Goal: Task Accomplishment & Management: Use online tool/utility

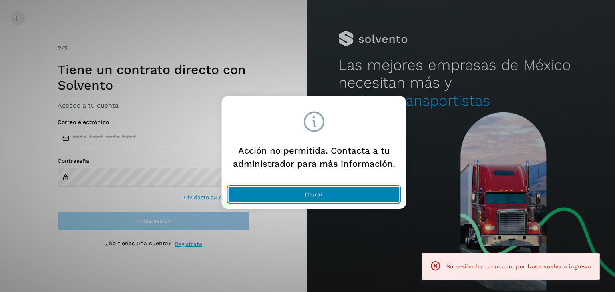
click at [329, 196] on button "Cerrar" at bounding box center [314, 195] width 172 height 16
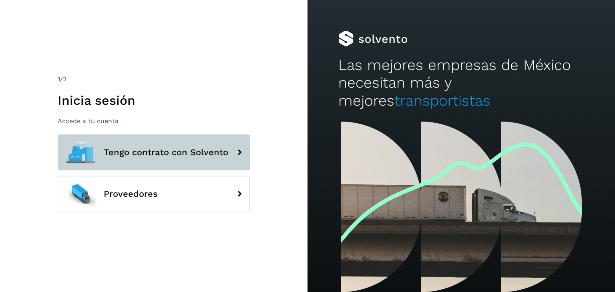
click at [207, 148] on span "Tengo contrato con Solvento" at bounding box center [166, 153] width 124 height 10
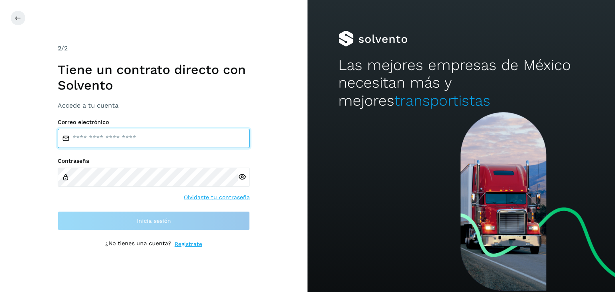
click at [204, 138] on input "email" at bounding box center [154, 138] width 192 height 19
type input "**********"
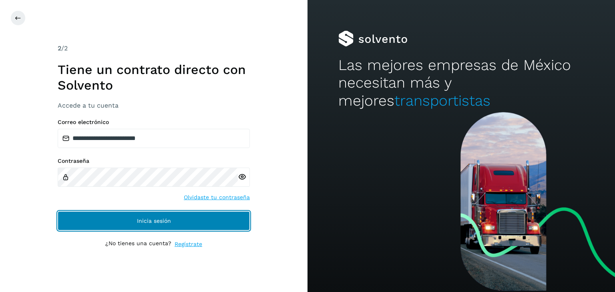
click at [184, 215] on button "Inicia sesión" at bounding box center [154, 220] width 192 height 19
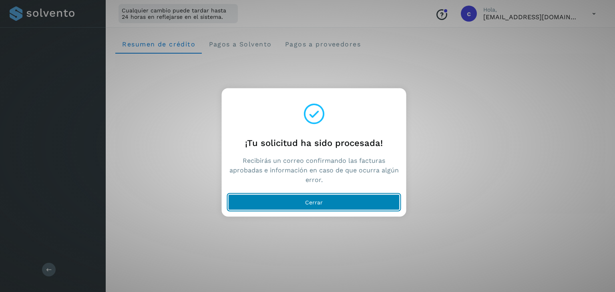
click at [287, 206] on button "Cerrar" at bounding box center [314, 203] width 172 height 16
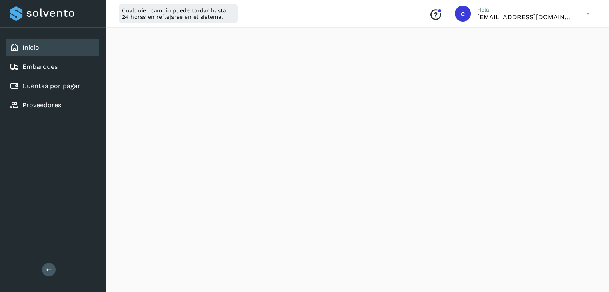
scroll to position [160, 0]
